Goal: Task Accomplishment & Management: Manage account settings

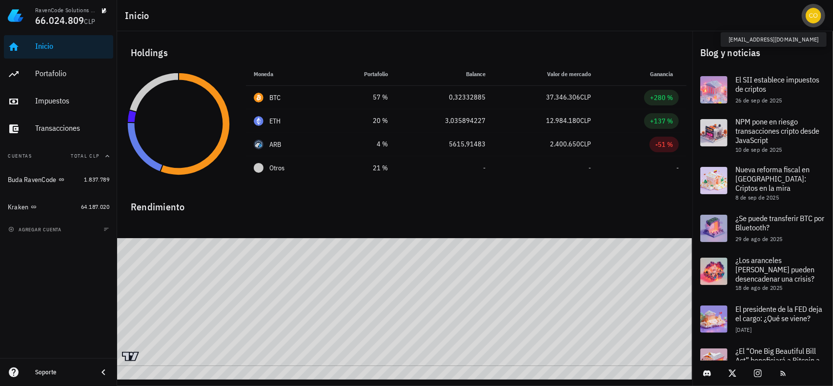
click at [817, 15] on div "avatar" at bounding box center [814, 16] width 16 height 16
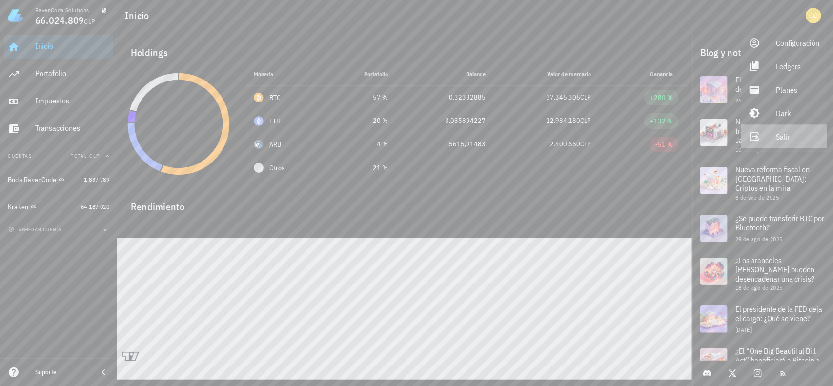
click at [780, 133] on div "Salir" at bounding box center [797, 137] width 43 height 20
